Goal: Complete application form

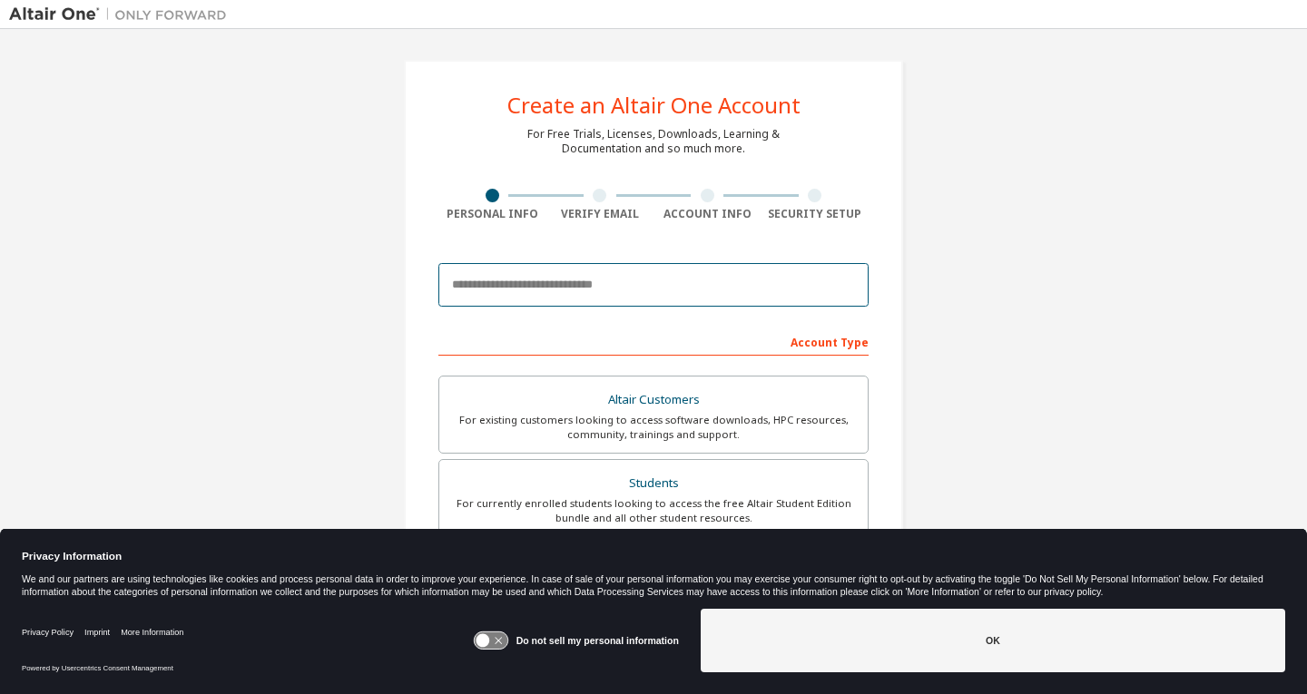
click at [583, 283] on input "email" at bounding box center [653, 285] width 430 height 44
type input "**********"
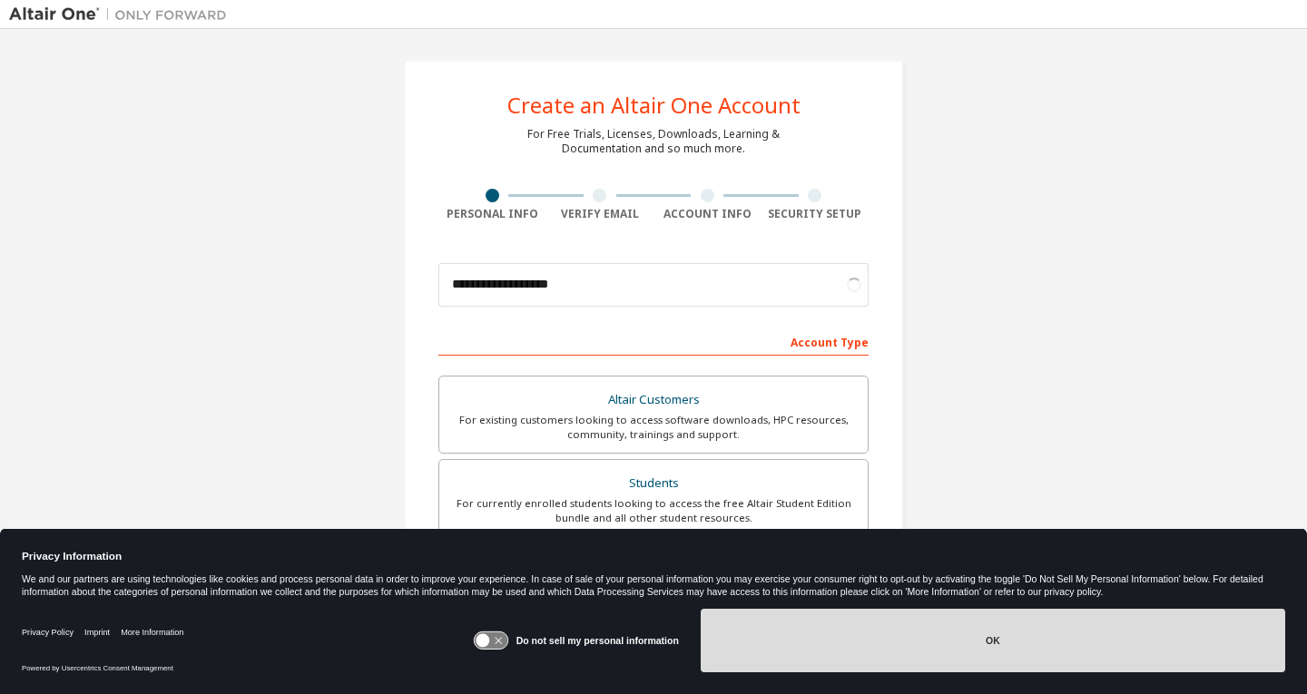
click at [922, 647] on button "OK" at bounding box center [993, 641] width 585 height 64
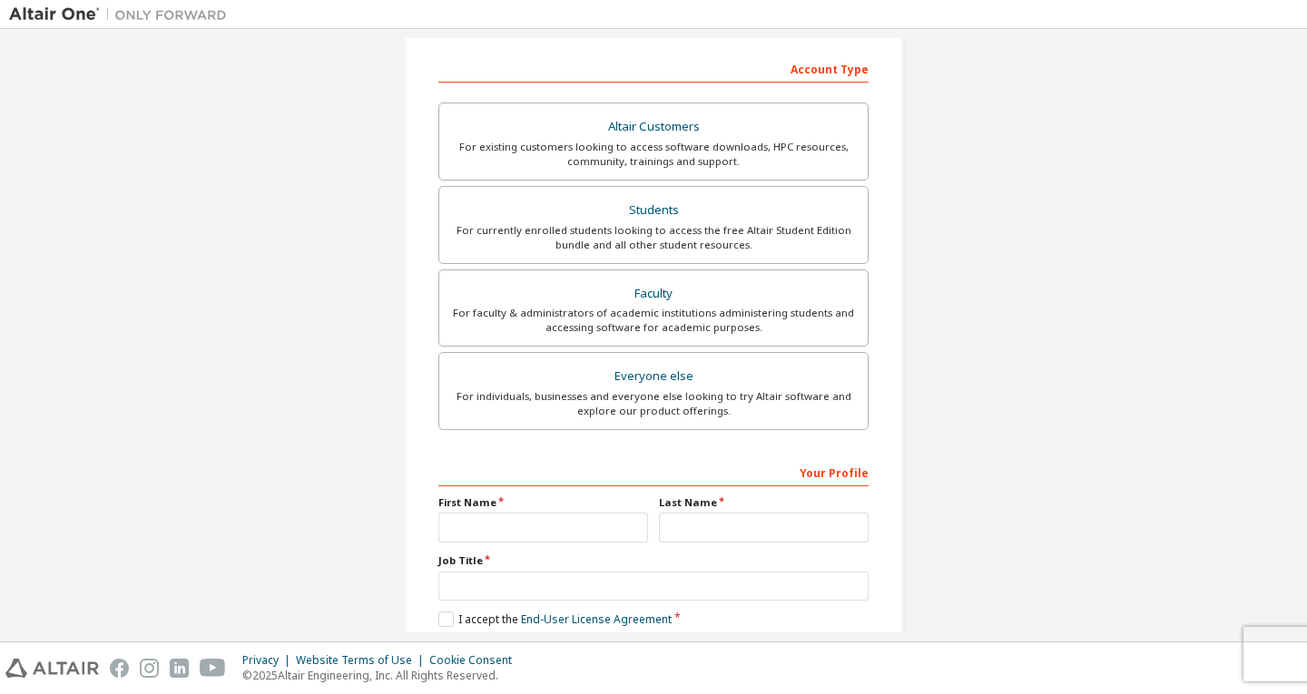
scroll to position [367, 0]
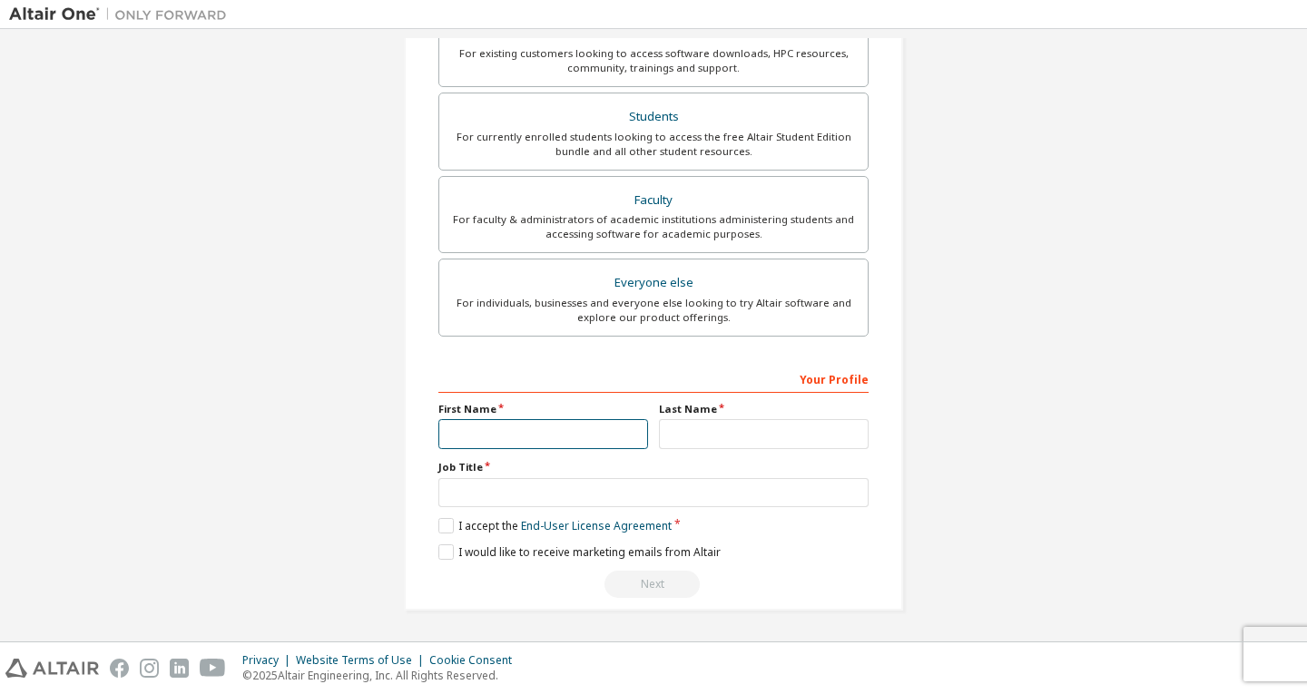
click at [612, 430] on input "text" at bounding box center [543, 434] width 210 height 30
type input "*********"
click at [715, 434] on input "text" at bounding box center [764, 434] width 210 height 30
type input "**********"
click at [513, 448] on input "*********" at bounding box center [543, 434] width 210 height 30
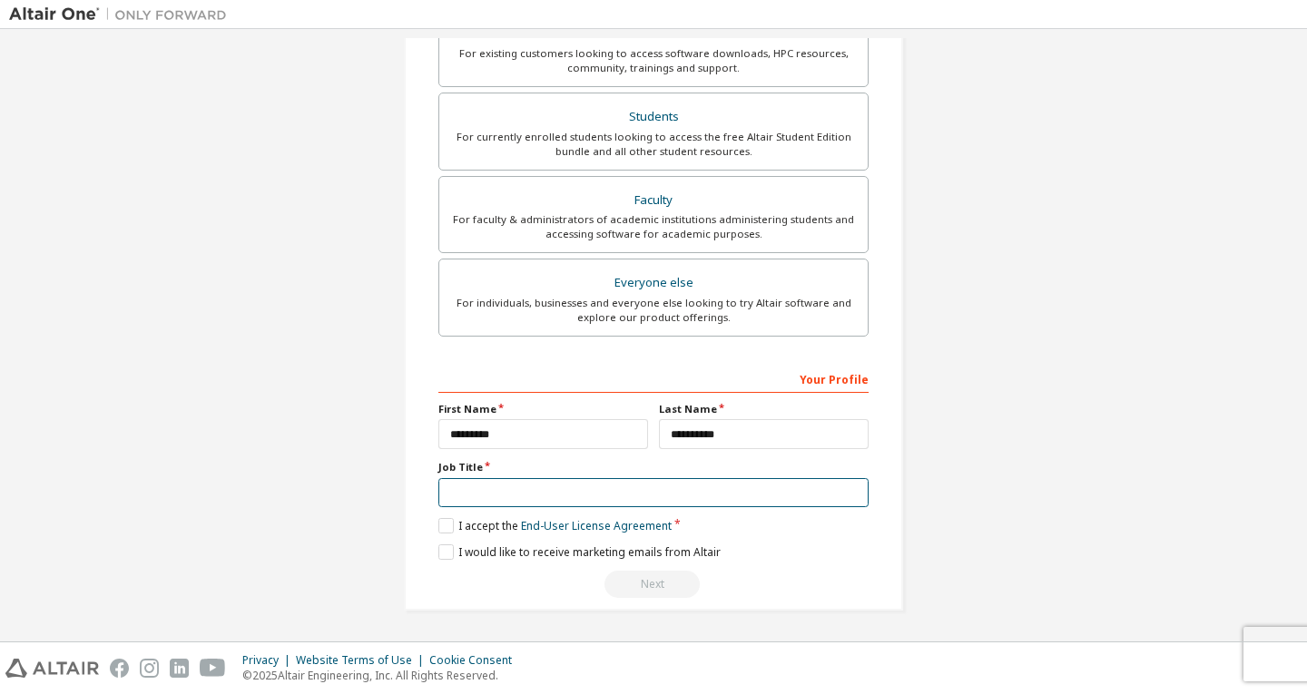
click at [494, 506] on input "text" at bounding box center [653, 493] width 430 height 30
type input "*******"
click at [438, 526] on label "I accept the End-User License Agreement" at bounding box center [554, 525] width 233 height 15
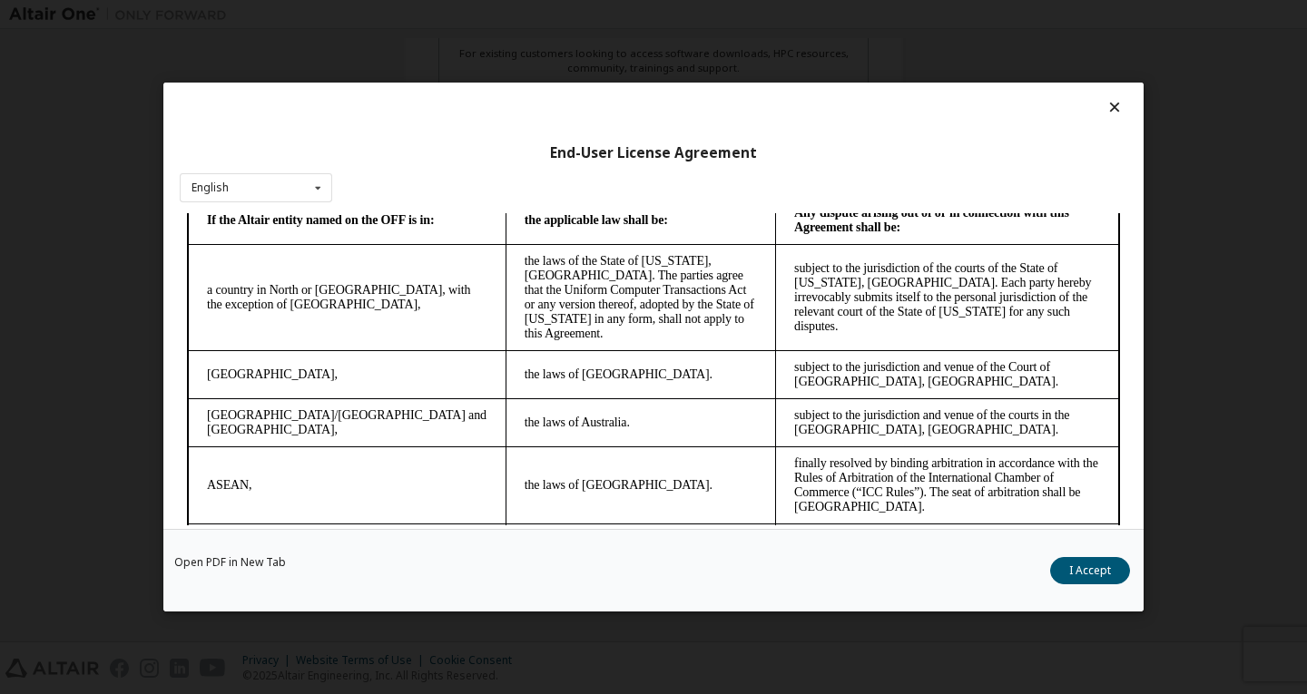
scroll to position [4860, 0]
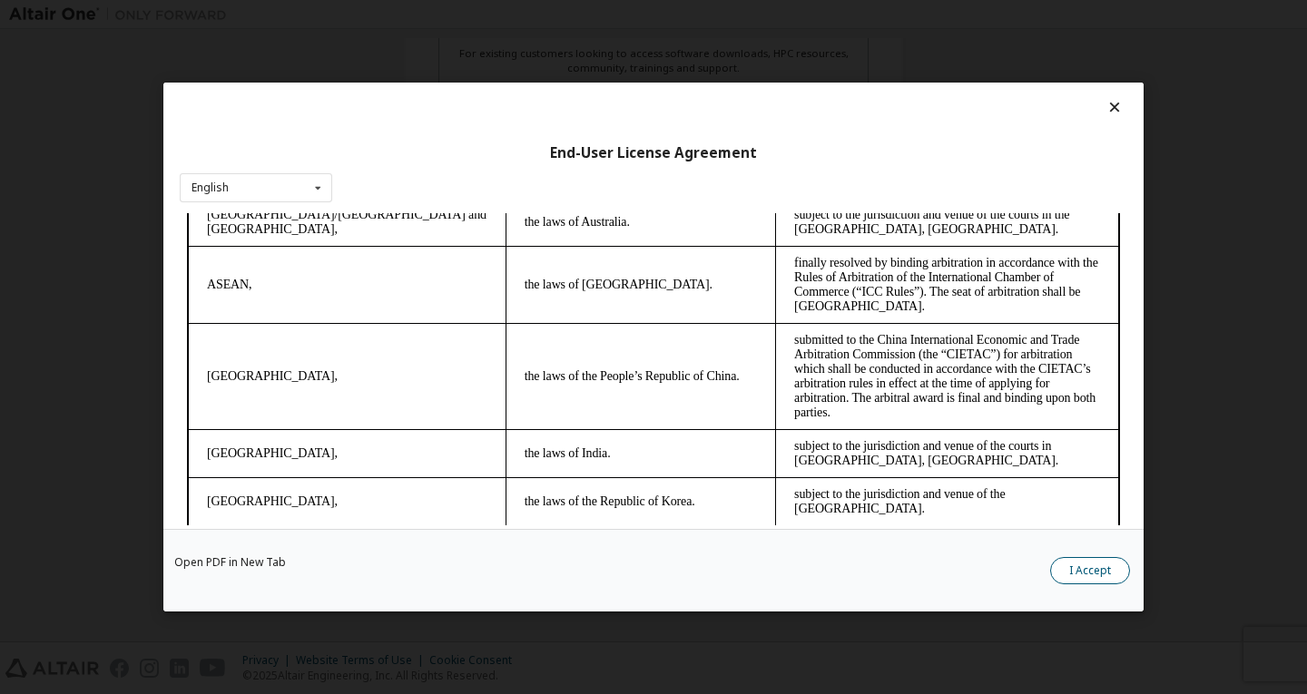
drag, startPoint x: 1093, startPoint y: 586, endPoint x: 1089, endPoint y: 570, distance: 16.7
click at [1089, 570] on div "Open PDF in New Tab I Accept" at bounding box center [653, 570] width 980 height 83
click at [1089, 570] on button "I Accept" at bounding box center [1090, 570] width 80 height 27
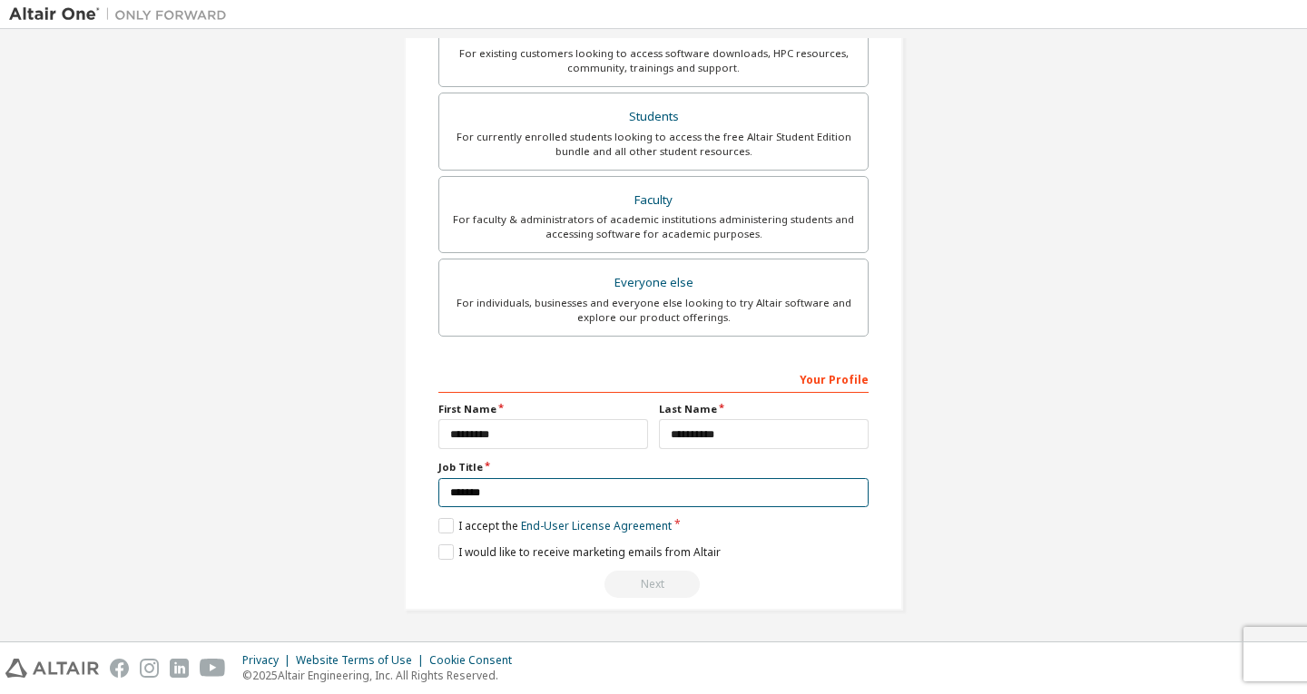
click at [487, 496] on input "*******" at bounding box center [653, 493] width 430 height 30
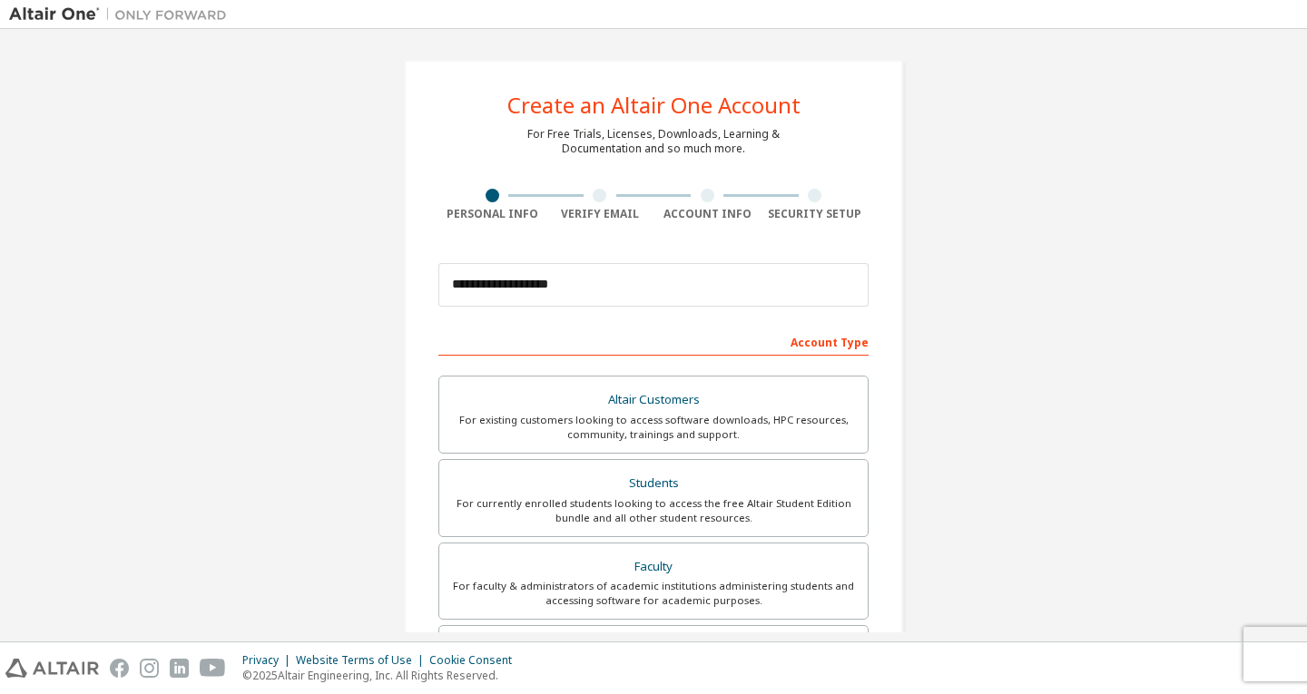
scroll to position [367, 0]
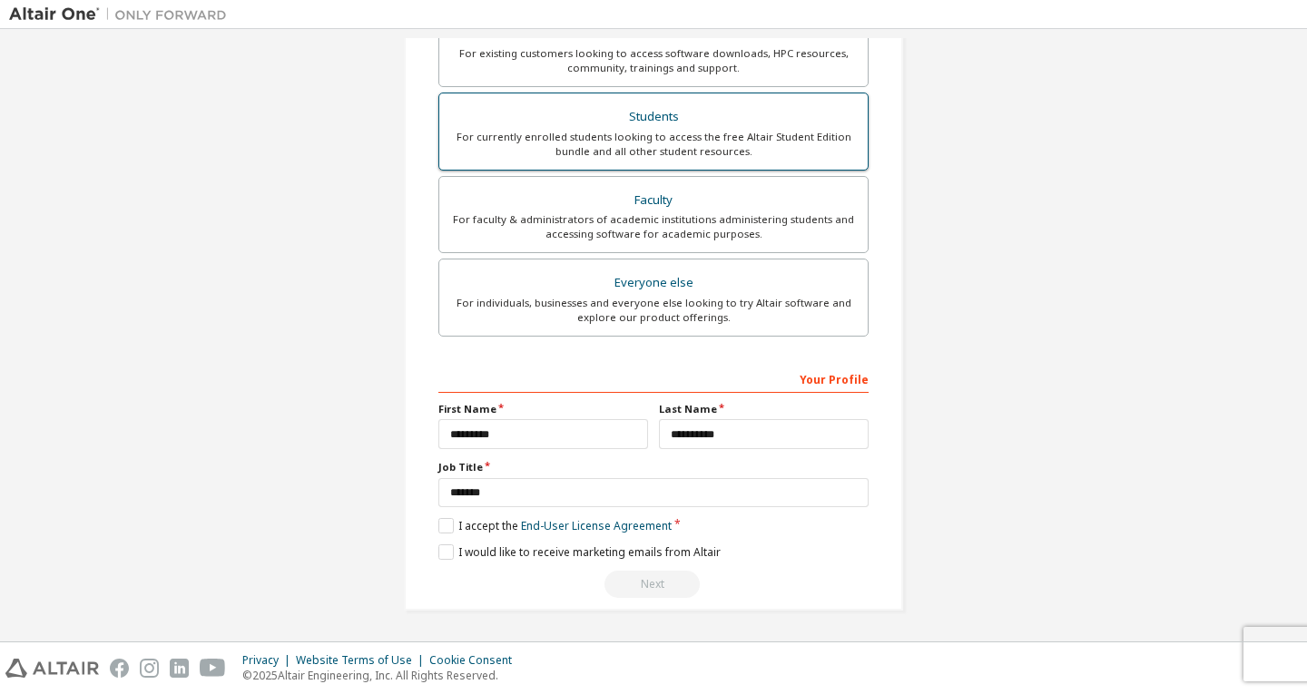
click at [664, 154] on div "For currently enrolled students looking to access the free Altair Student Editi…" at bounding box center [653, 144] width 407 height 29
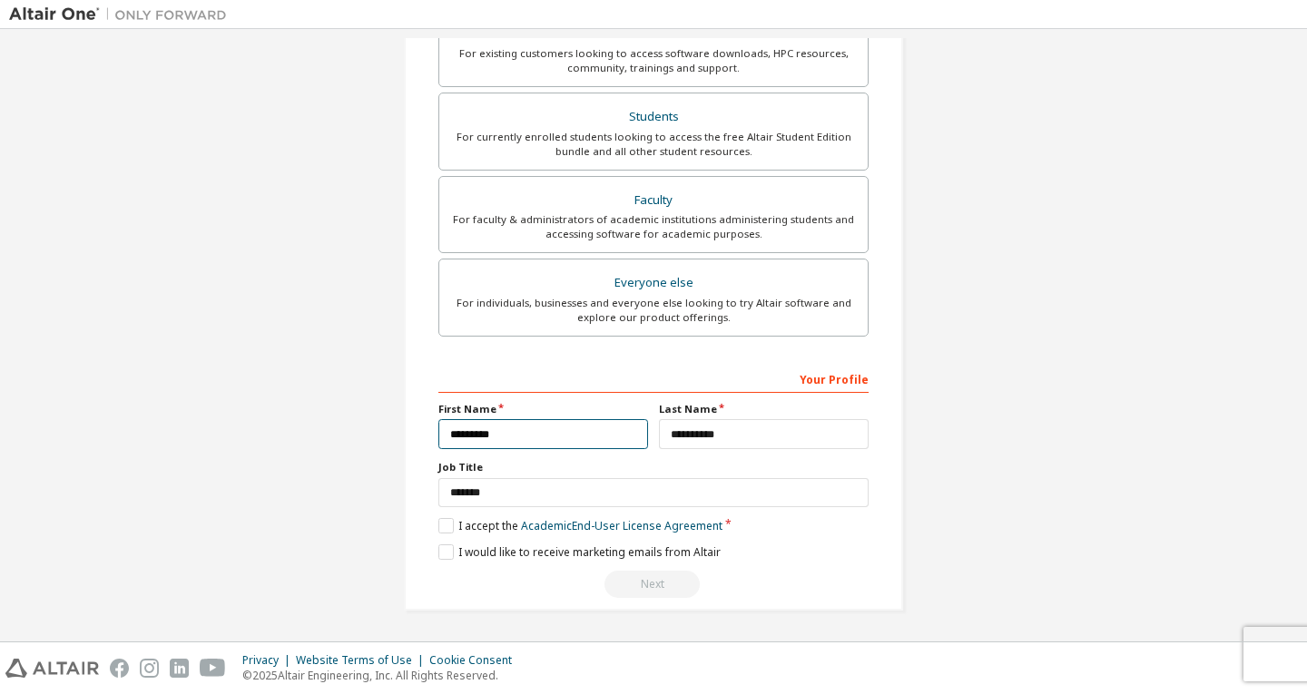
click at [503, 434] on input "*********" at bounding box center [543, 434] width 210 height 30
click at [446, 526] on label "I accept the Academic End-User License Agreement" at bounding box center [580, 525] width 284 height 15
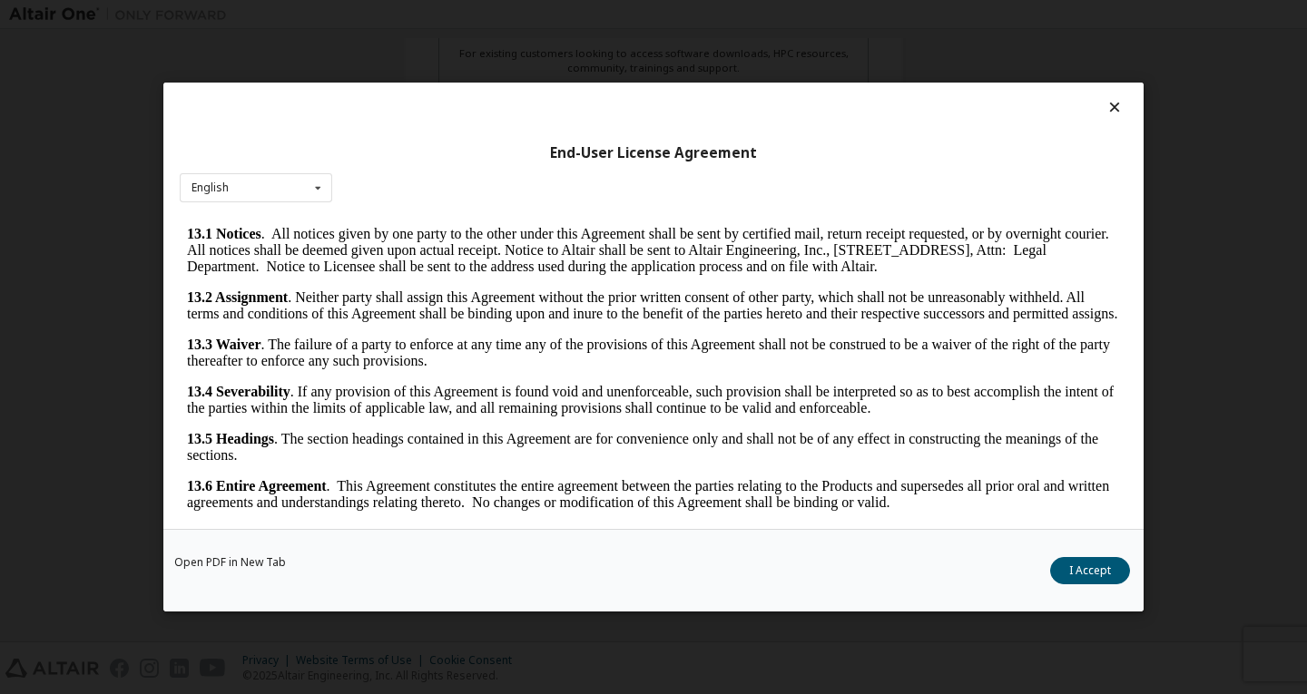
scroll to position [17, 0]
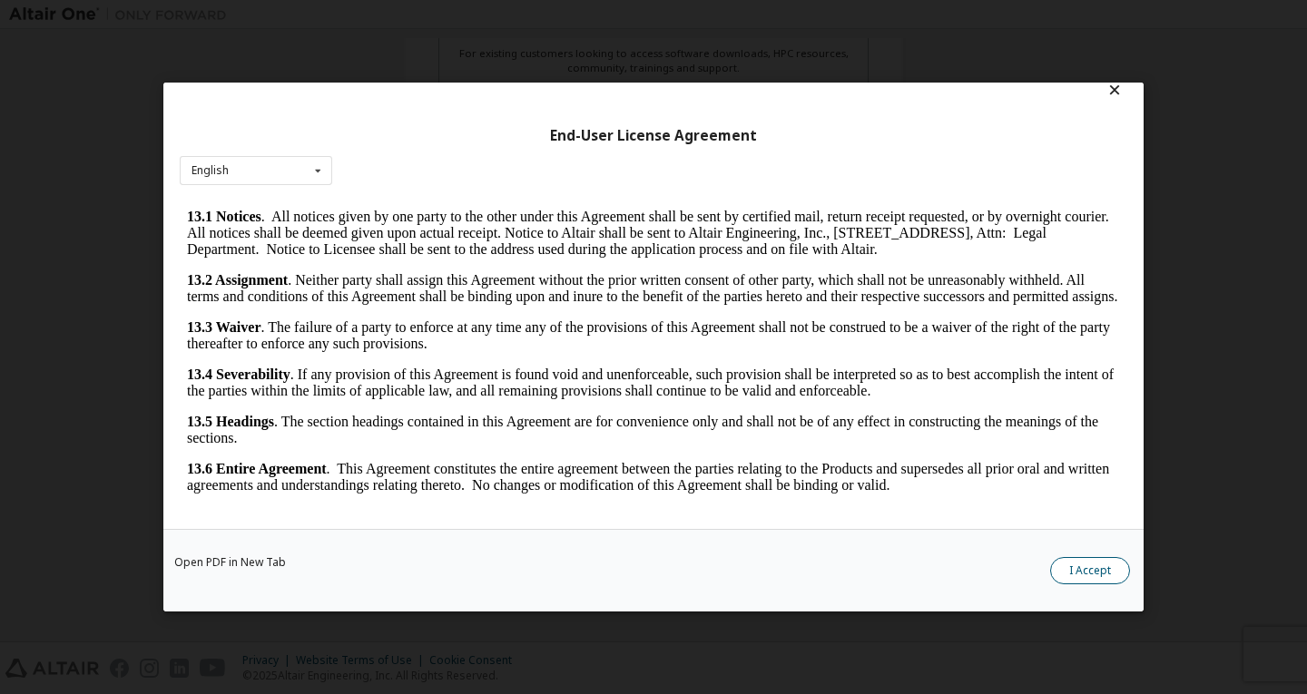
click at [1115, 575] on button "I Accept" at bounding box center [1090, 570] width 80 height 27
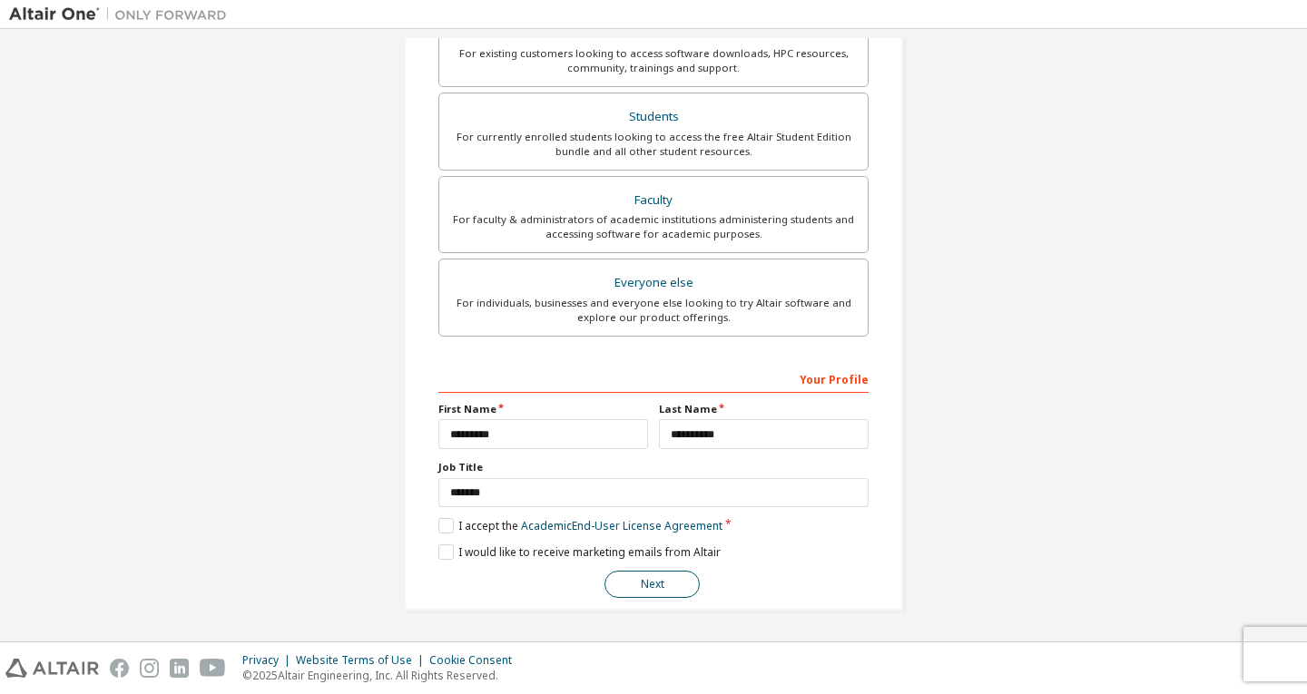
click at [641, 589] on button "Next" at bounding box center [651, 584] width 95 height 27
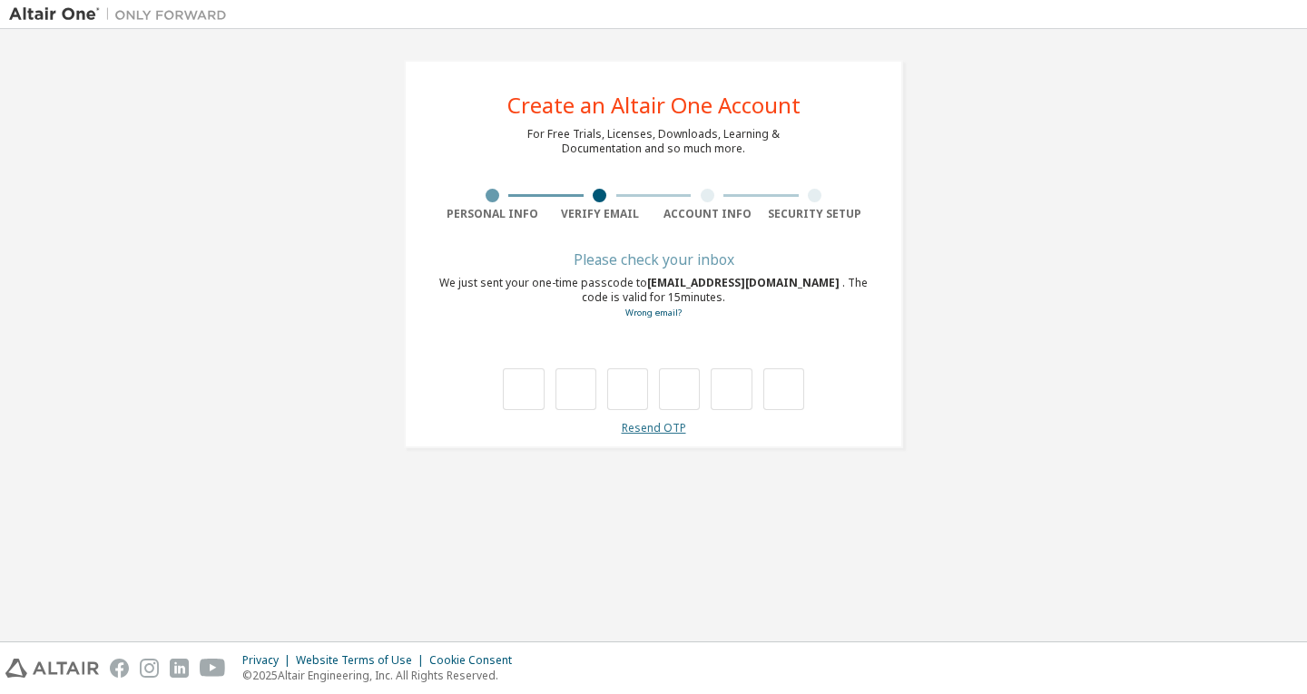
click at [652, 426] on link "Resend OTP" at bounding box center [654, 427] width 64 height 15
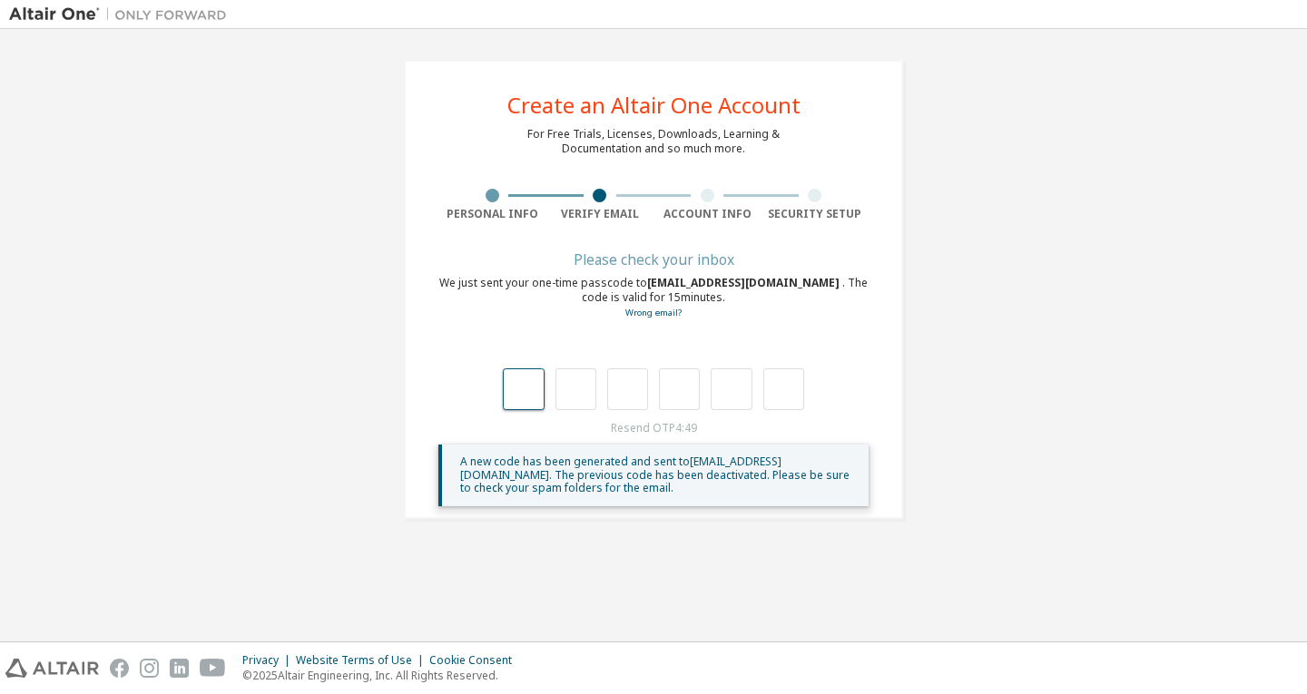
click at [532, 393] on input "text" at bounding box center [523, 390] width 41 height 42
type input "*"
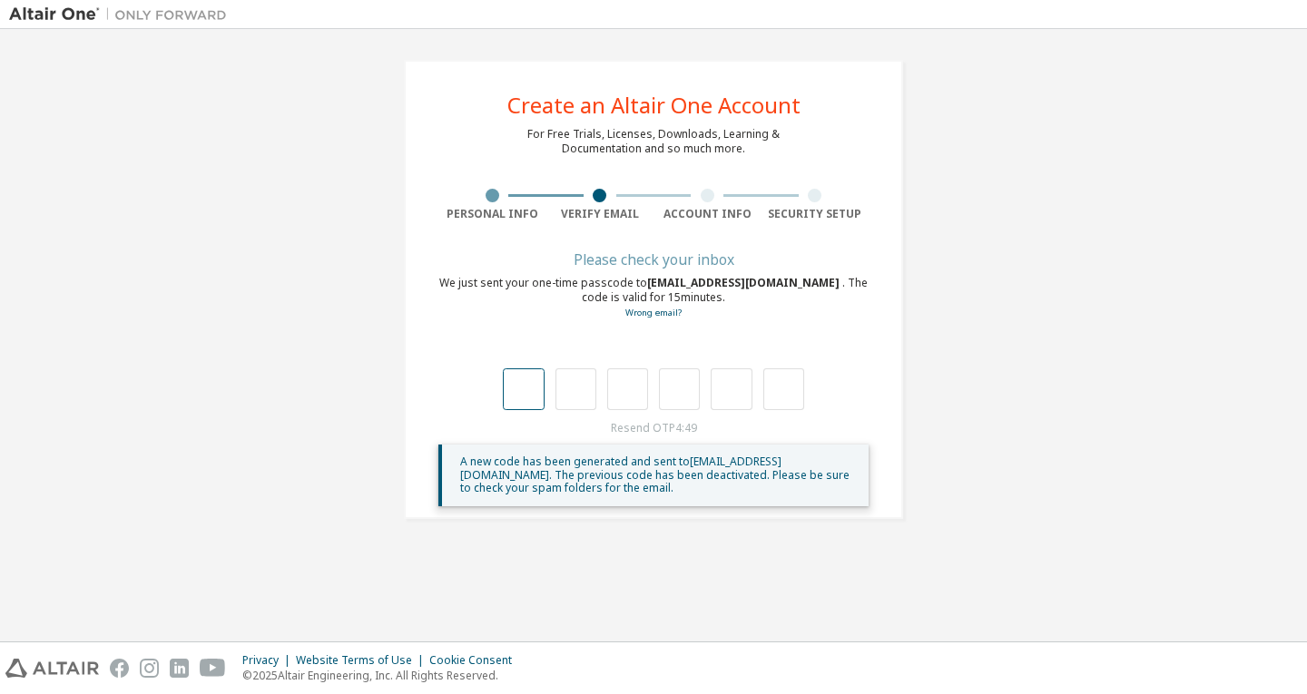
type input "*"
click at [518, 384] on input "text" at bounding box center [523, 390] width 41 height 42
type input "*"
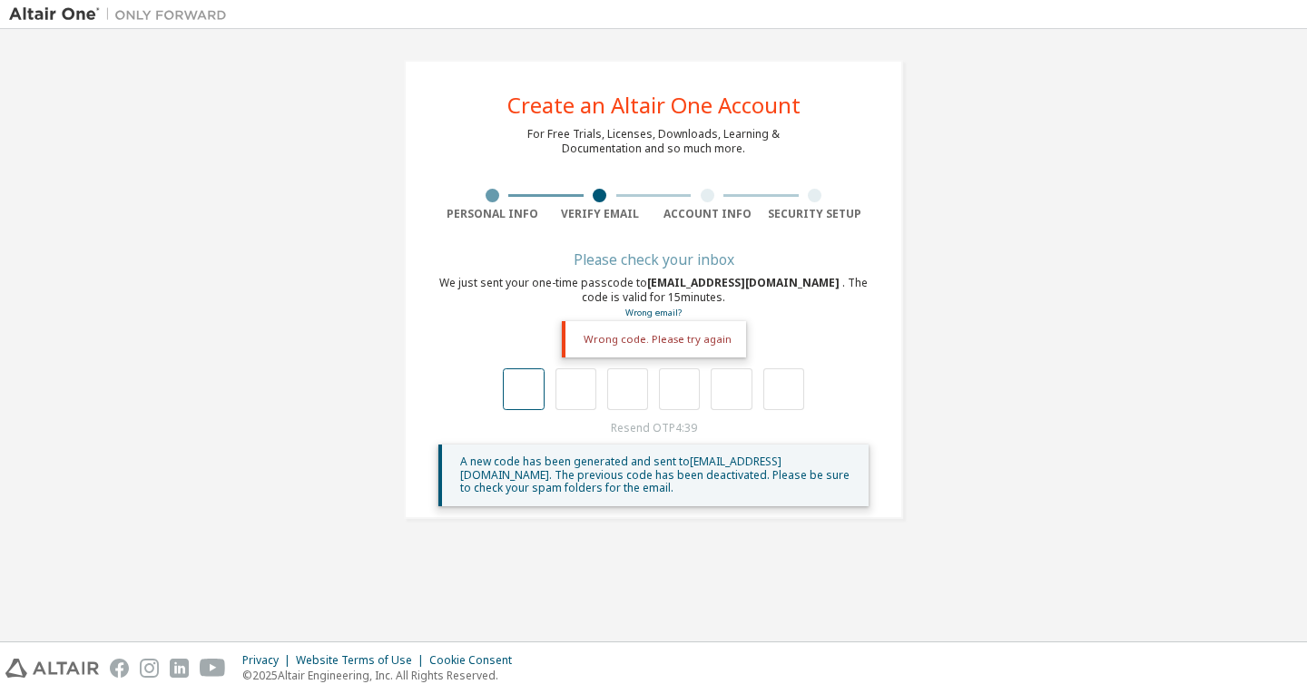
type input "*"
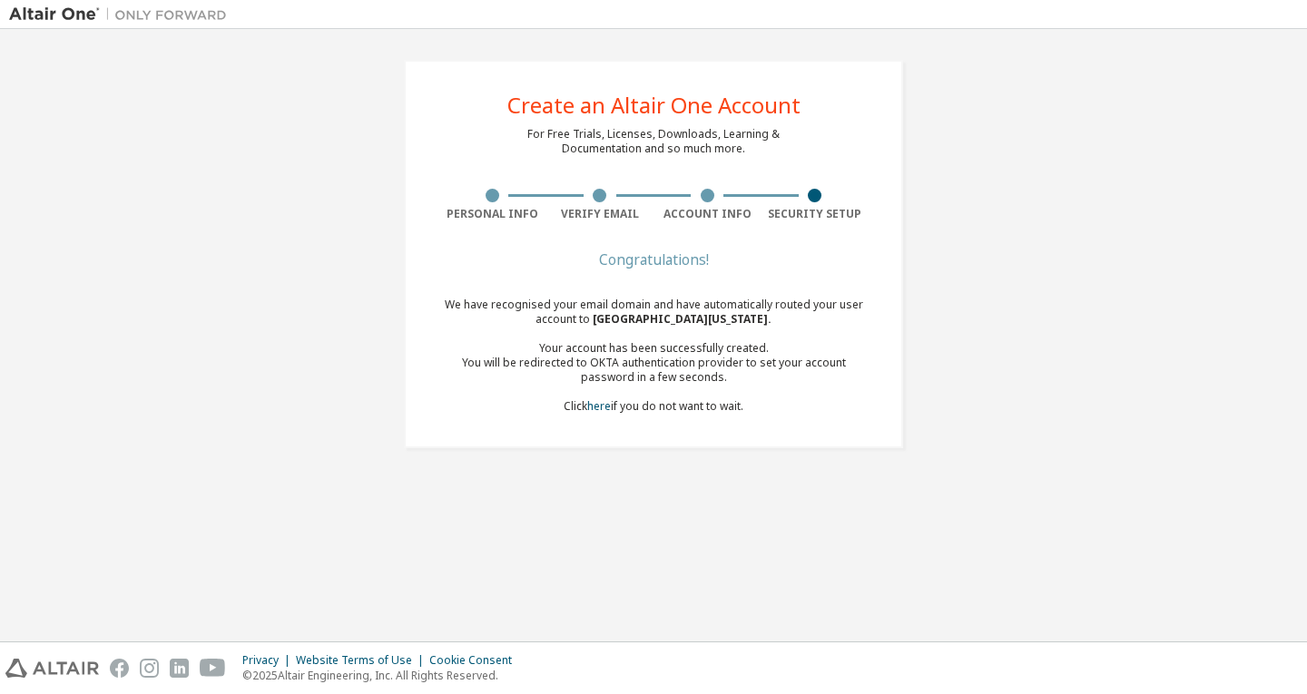
click at [686, 405] on div "We have recognised your email domain and have automatically routed your user ac…" at bounding box center [653, 356] width 430 height 116
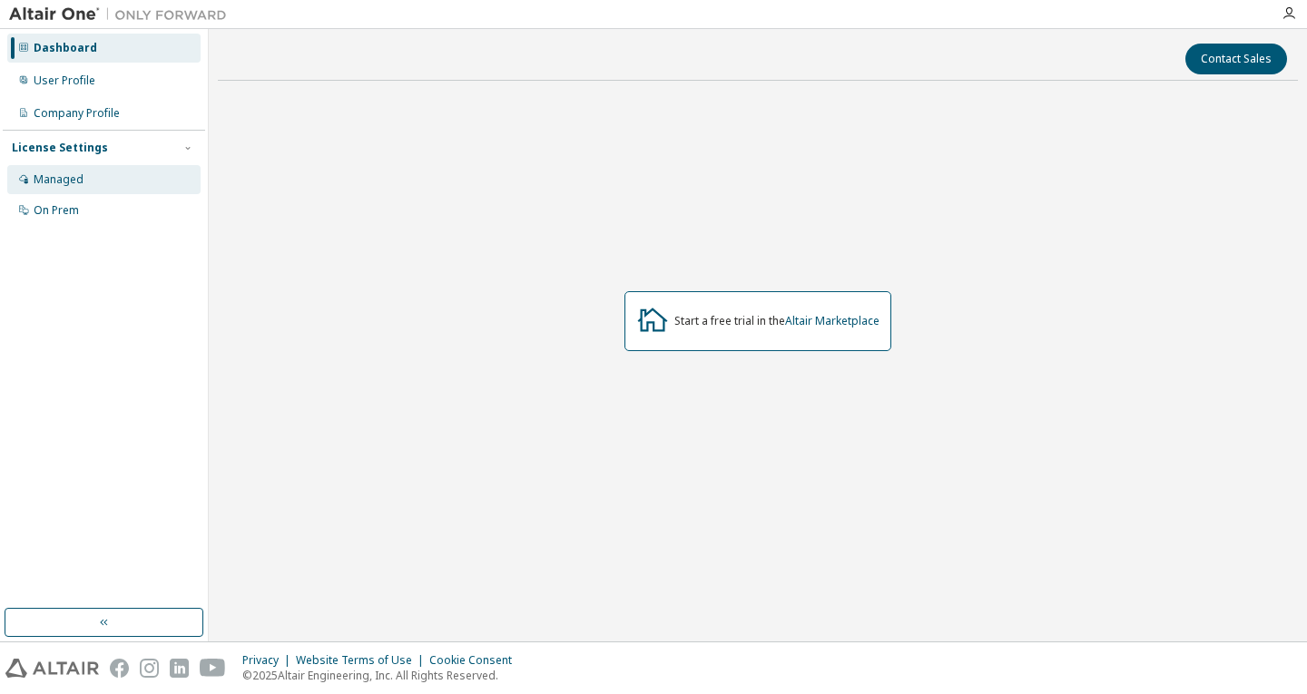
click at [81, 185] on div "Managed" at bounding box center [59, 179] width 50 height 15
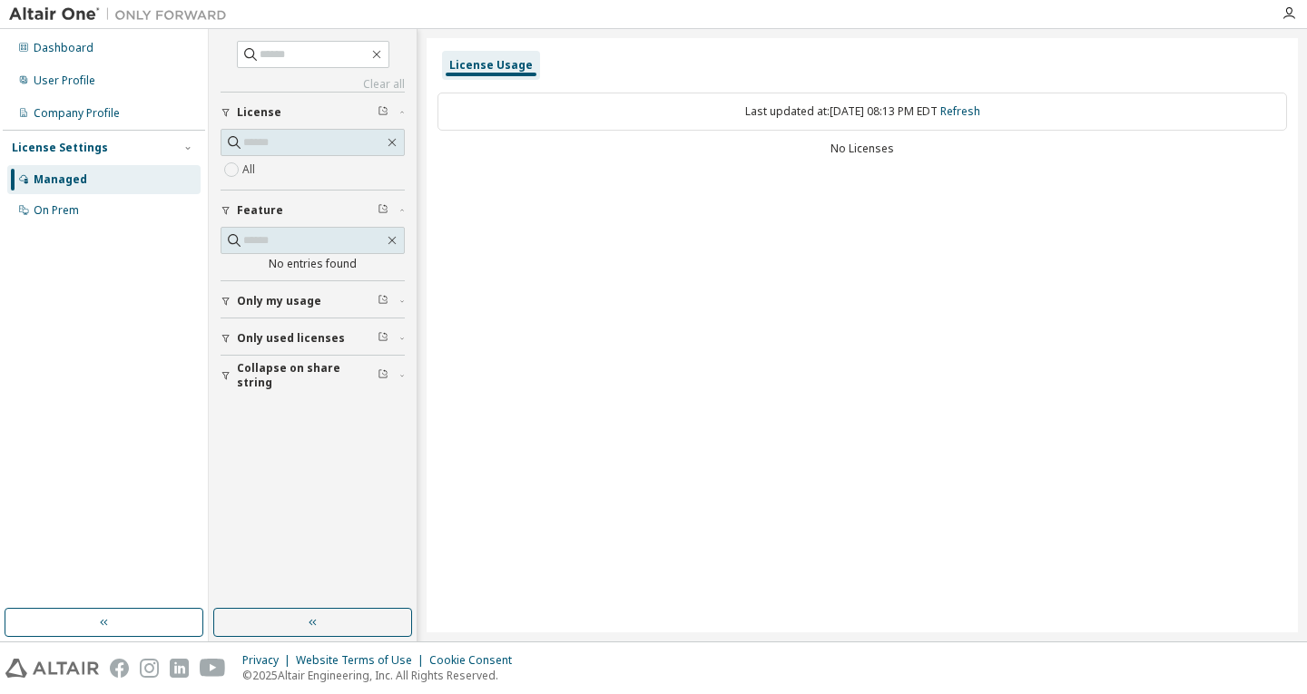
click at [264, 306] on span "Only my usage" at bounding box center [279, 301] width 84 height 15
click at [290, 396] on span "Only used licenses" at bounding box center [291, 391] width 108 height 15
click at [233, 398] on div "Yes No" at bounding box center [313, 377] width 184 height 44
click at [253, 328] on button "Only used licenses" at bounding box center [313, 339] width 184 height 40
